Goal: Task Accomplishment & Management: Complete application form

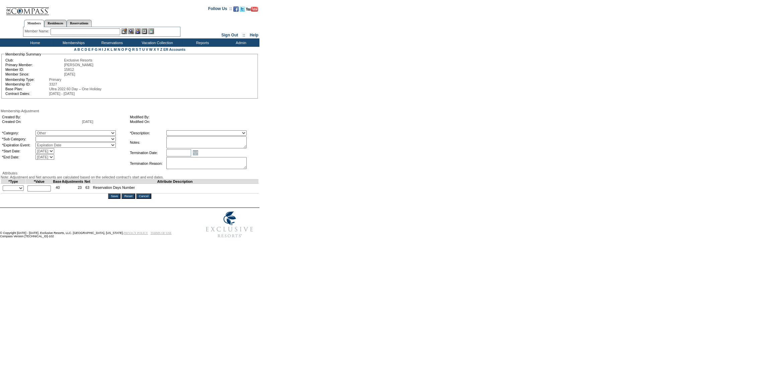
drag, startPoint x: 0, startPoint y: 0, endPoint x: 63, endPoint y: 141, distance: 154.1
click at [63, 141] on select "Miscellaneous Adjustment" at bounding box center [75, 139] width 80 height 5
select select "179"
click at [49, 137] on select "Miscellaneous Adjustment" at bounding box center [75, 139] width 80 height 5
click at [197, 134] on select "Membership/Transfer Fee Adjustment Membership Fee Adjustment Add-On Fee Adjustm…" at bounding box center [206, 133] width 80 height 5
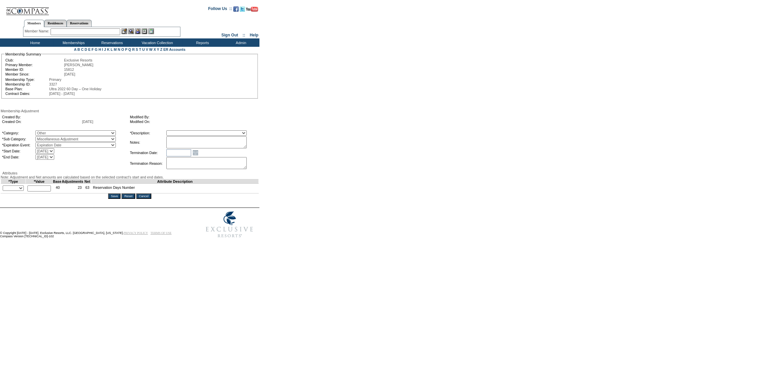
select select "275"
click at [178, 131] on select "Membership/Transfer Fee Adjustment Membership Fee Adjustment Add-On Fee Adjustm…" at bounding box center [206, 133] width 80 height 5
click at [185, 140] on textarea at bounding box center [206, 143] width 80 height 12
paste textarea "5 days should have been added to this contract year as they bought 45 days but …"
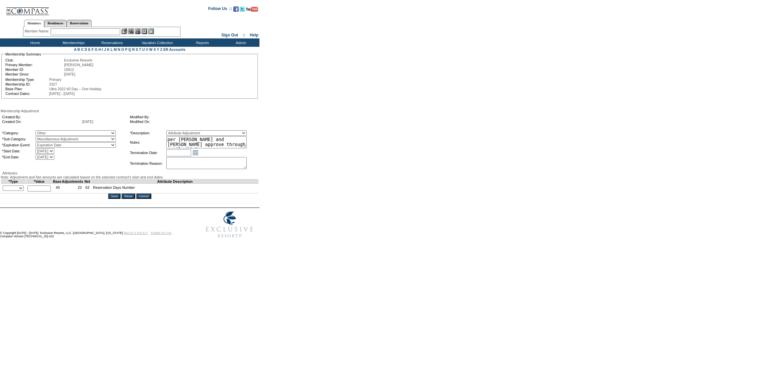
type textarea "5 days should have been added to this contract year as they bought 45 days but …"
click at [23, 191] on select "+ - Override" at bounding box center [13, 188] width 21 height 5
select select "2"
click at [4, 191] on select "+ - Override" at bounding box center [13, 188] width 21 height 5
click at [36, 192] on input "text" at bounding box center [38, 189] width 23 height 6
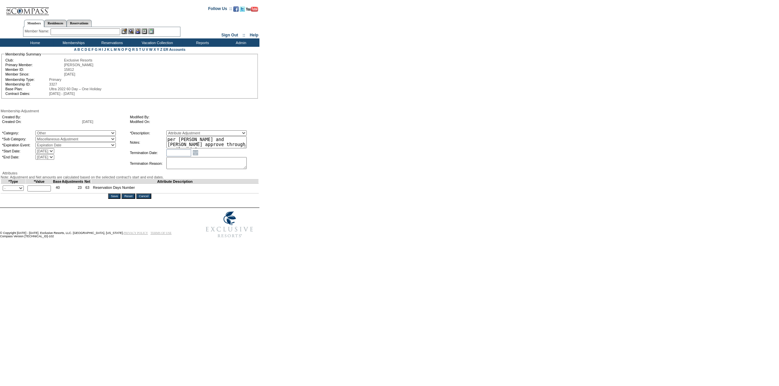
type input "5"
click at [116, 199] on input "Save" at bounding box center [114, 196] width 12 height 5
